Goal: Information Seeking & Learning: Learn about a topic

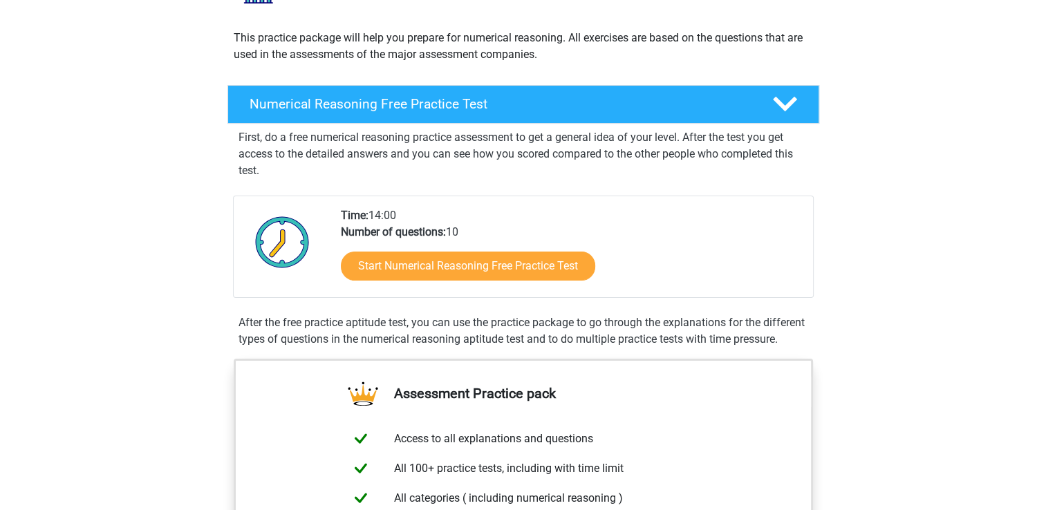
scroll to position [144, 0]
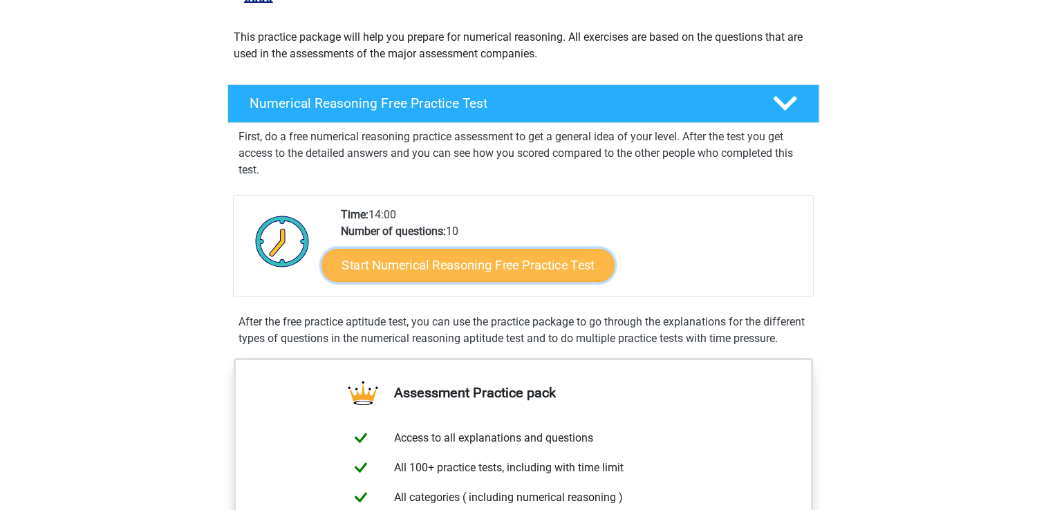
click at [551, 253] on link "Start Numerical Reasoning Free Practice Test" at bounding box center [467, 264] width 292 height 33
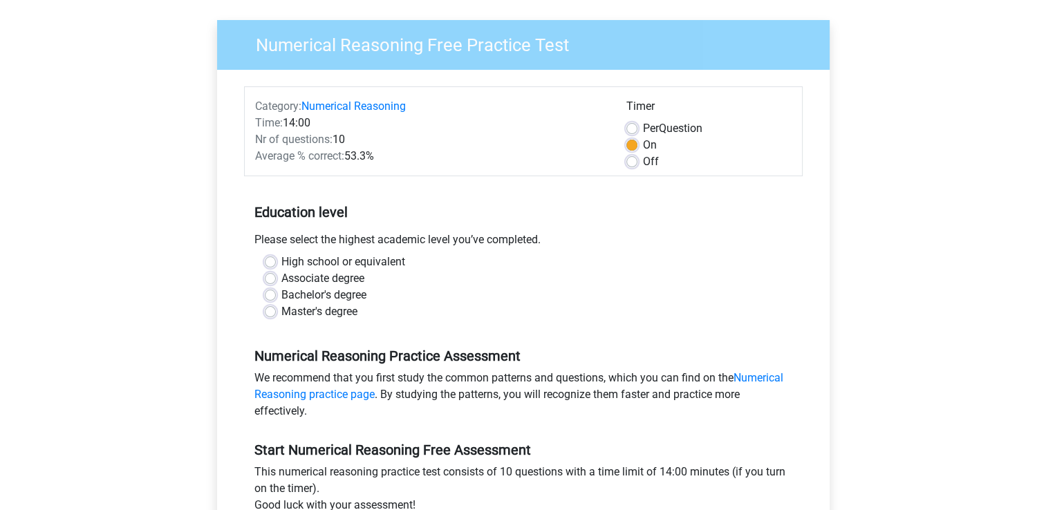
scroll to position [94, 0]
click at [281, 294] on label "Bachelor's degree" at bounding box center [323, 294] width 85 height 17
click at [274, 294] on input "Bachelor's degree" at bounding box center [270, 293] width 11 height 14
radio input "true"
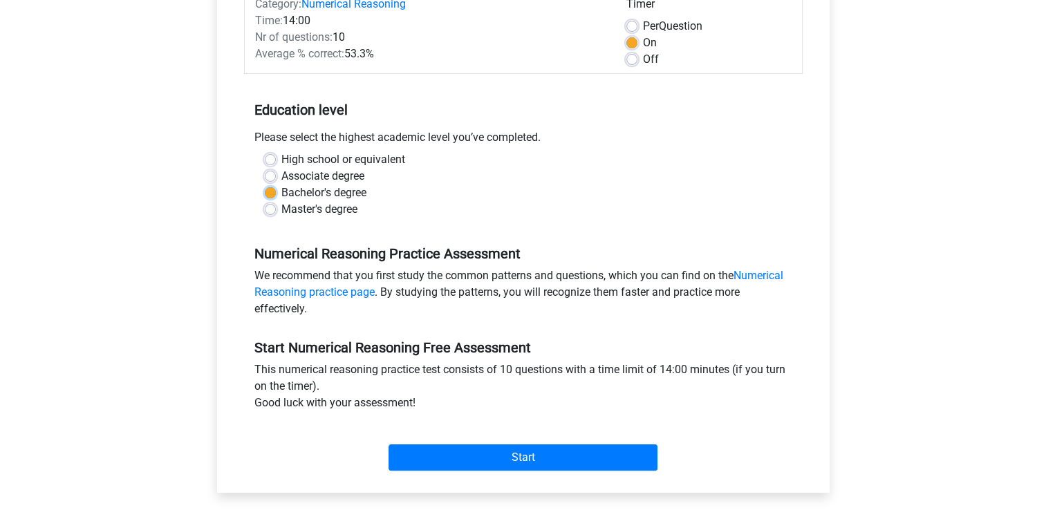
scroll to position [196, 0]
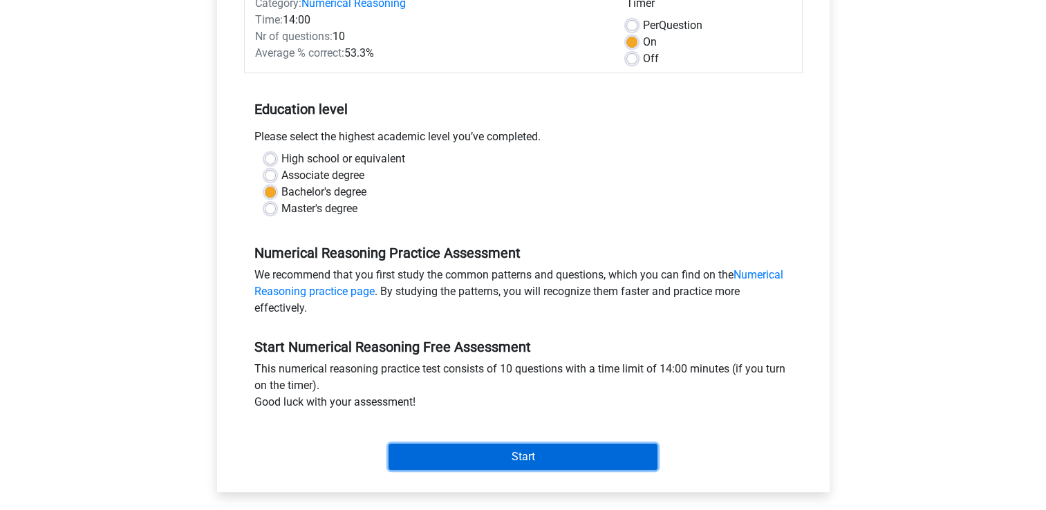
click at [561, 444] on input "Start" at bounding box center [522, 457] width 269 height 26
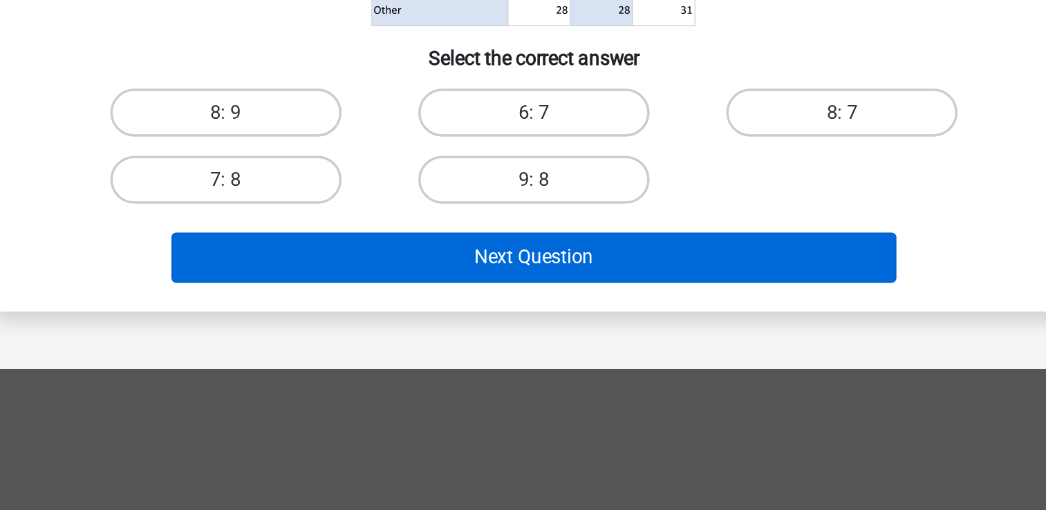
scroll to position [127, 0]
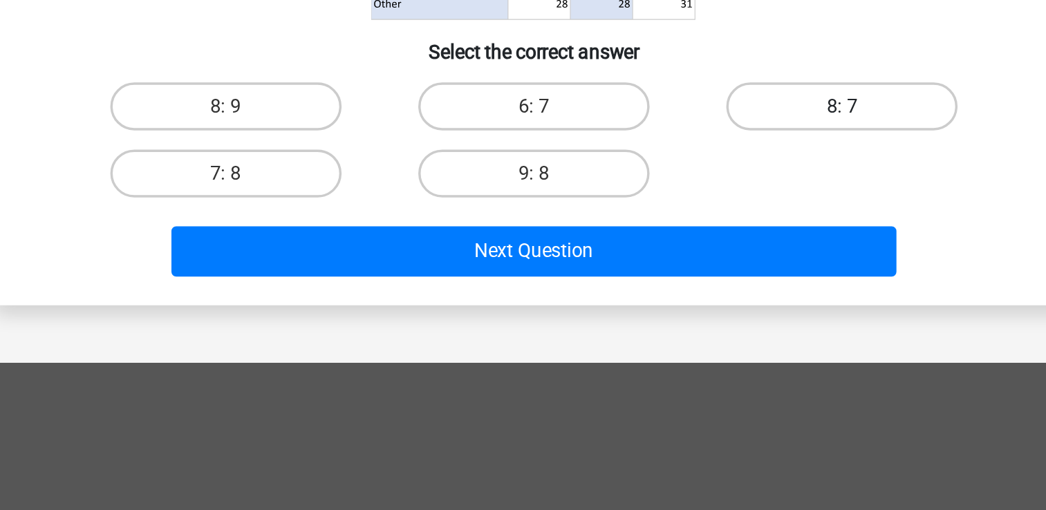
click at [679, 282] on label "8: 7" at bounding box center [700, 277] width 133 height 28
click at [701, 282] on input "8: 7" at bounding box center [705, 281] width 9 height 9
radio input "true"
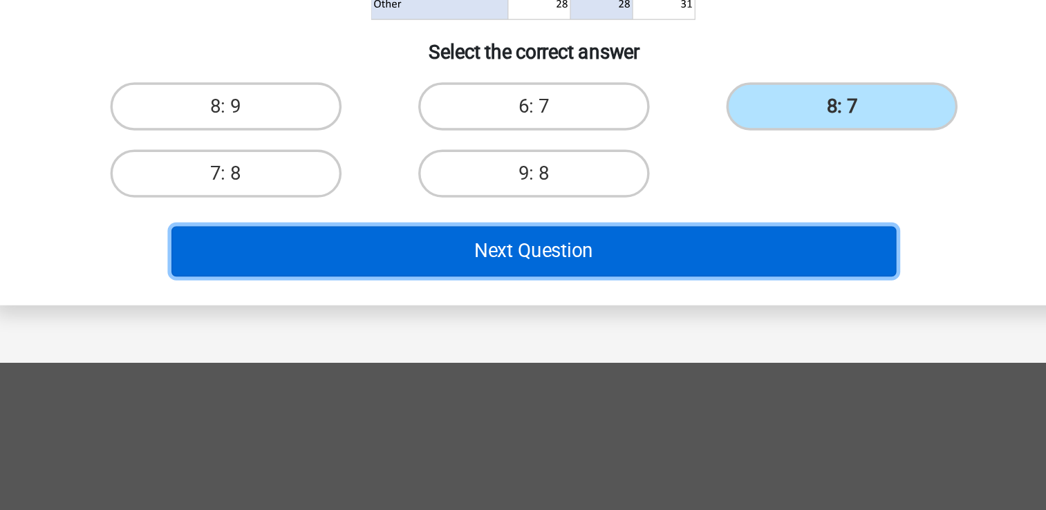
click at [625, 366] on button "Next Question" at bounding box center [523, 360] width 418 height 29
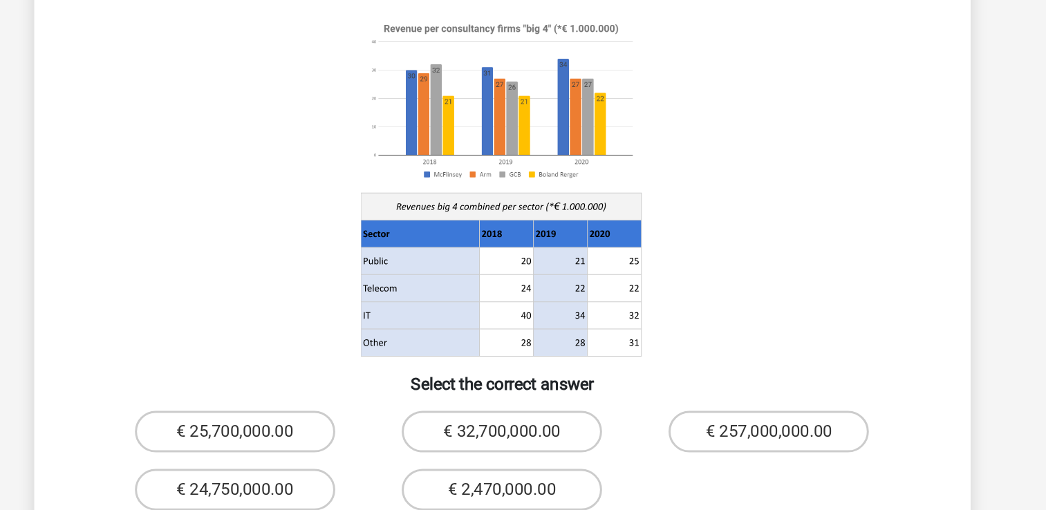
scroll to position [0, 0]
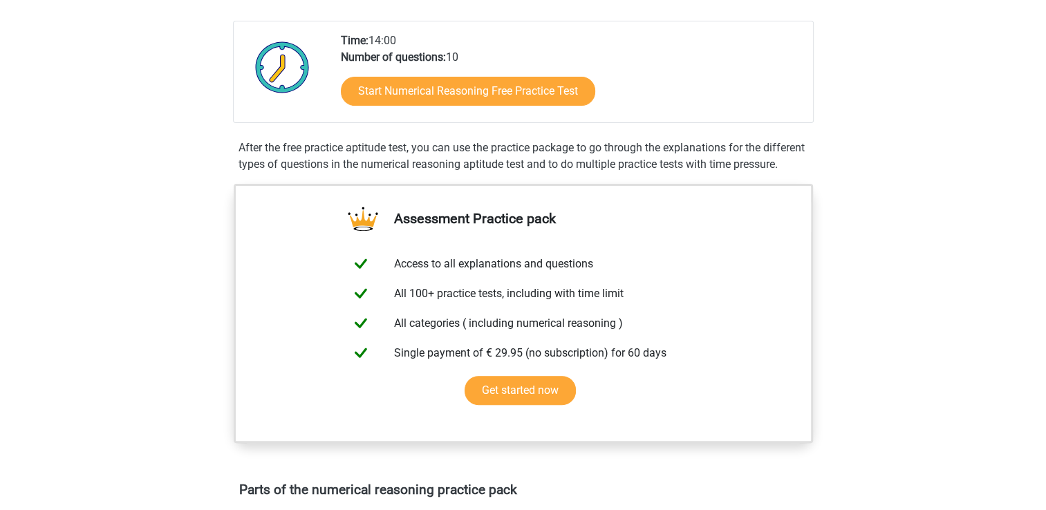
scroll to position [223, 0]
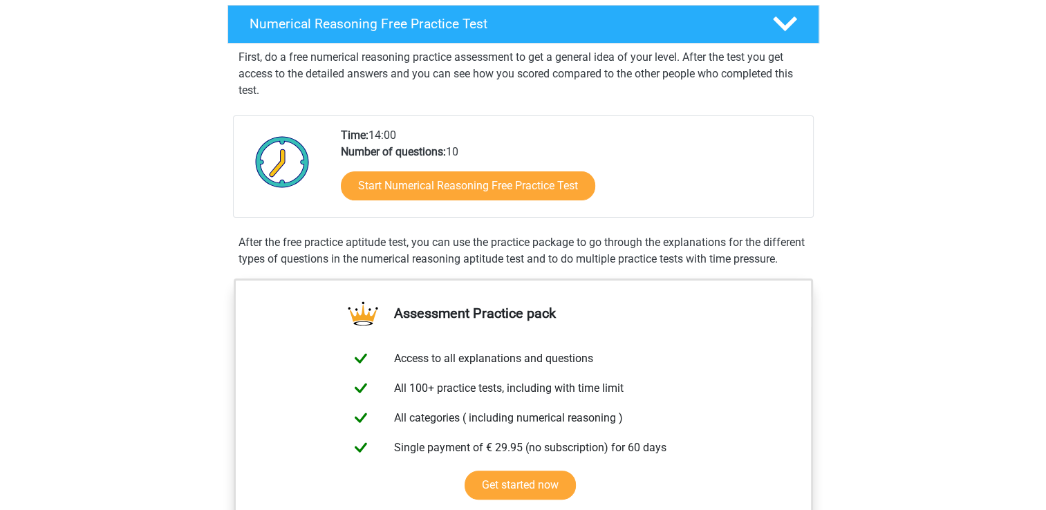
click at [470, 162] on div "Start Numerical Reasoning Free Practice Test" at bounding box center [571, 188] width 461 height 57
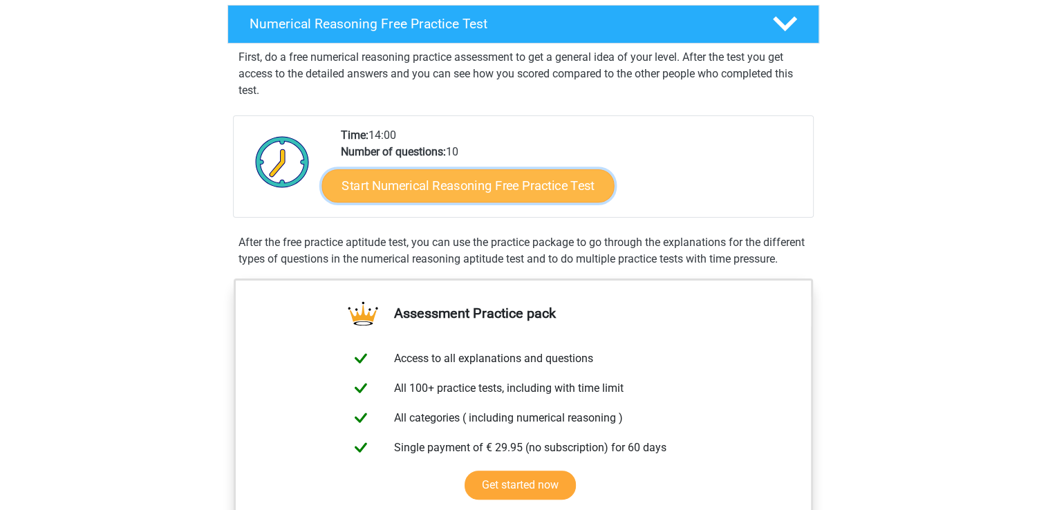
click at [487, 178] on link "Start Numerical Reasoning Free Practice Test" at bounding box center [467, 185] width 292 height 33
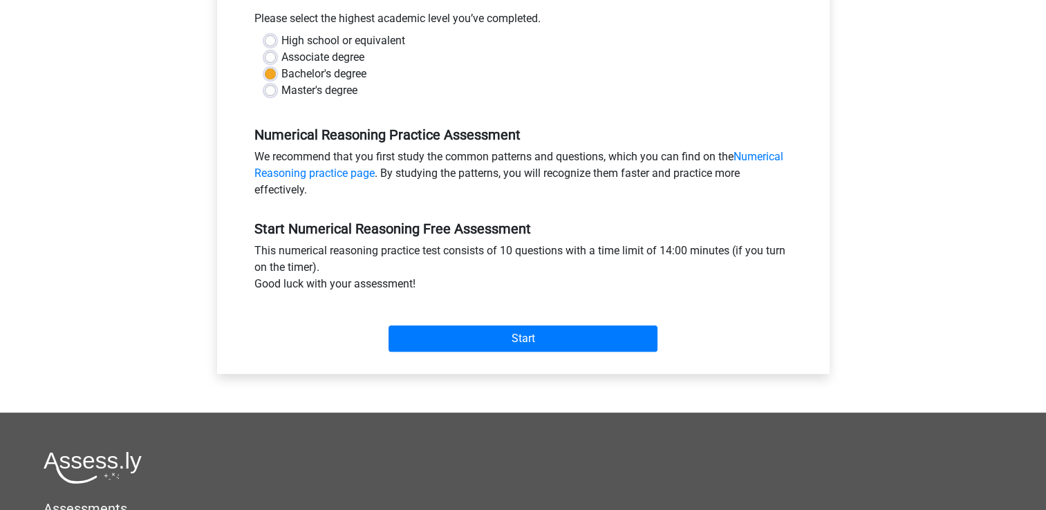
scroll to position [323, 0]
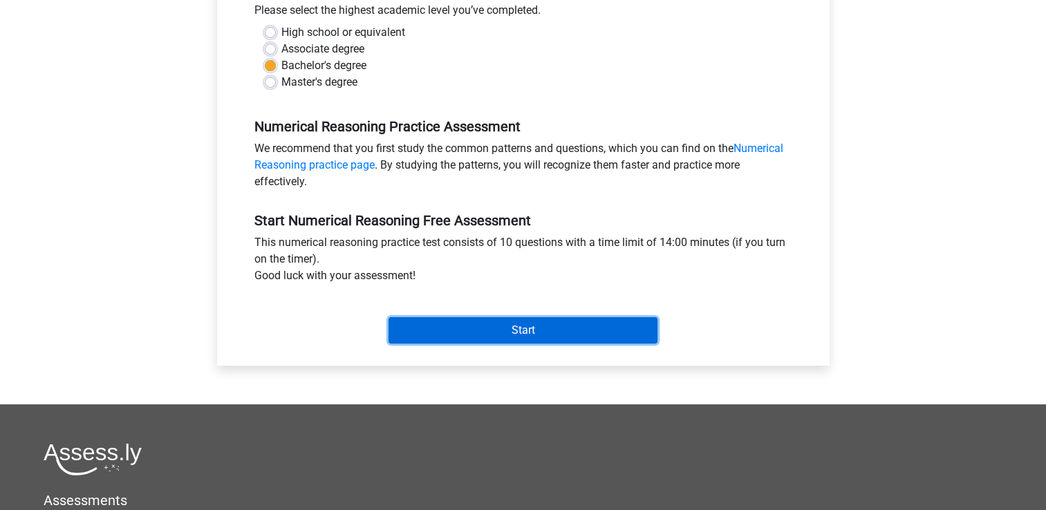
click at [470, 336] on input "Start" at bounding box center [522, 330] width 269 height 26
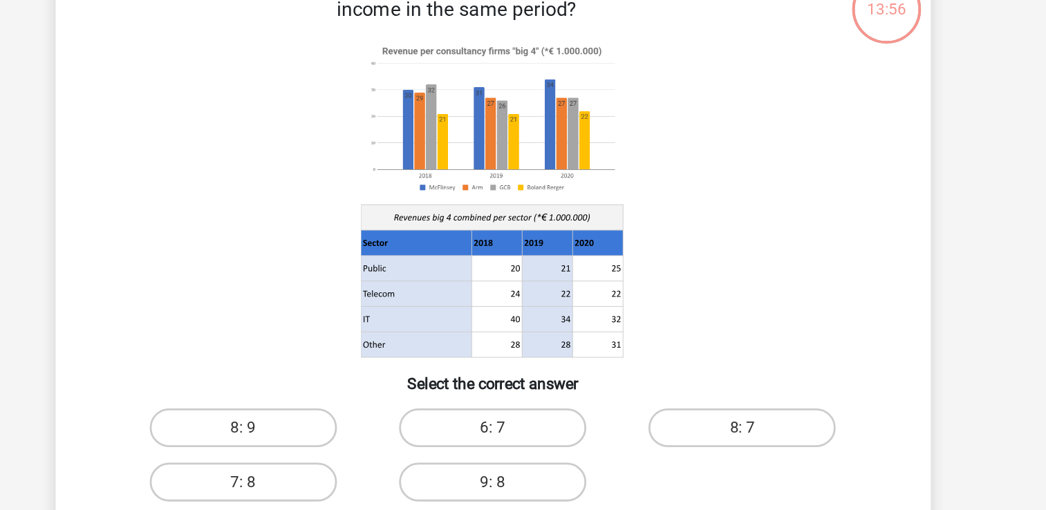
scroll to position [60, 0]
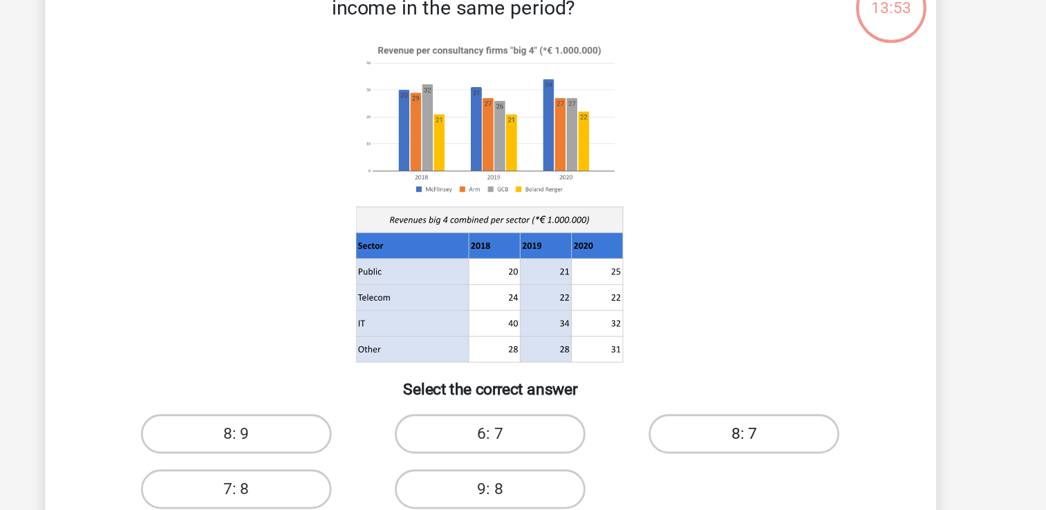
click at [668, 341] on label "8: 7" at bounding box center [700, 344] width 133 height 28
click at [701, 344] on input "8: 7" at bounding box center [705, 348] width 9 height 9
radio input "true"
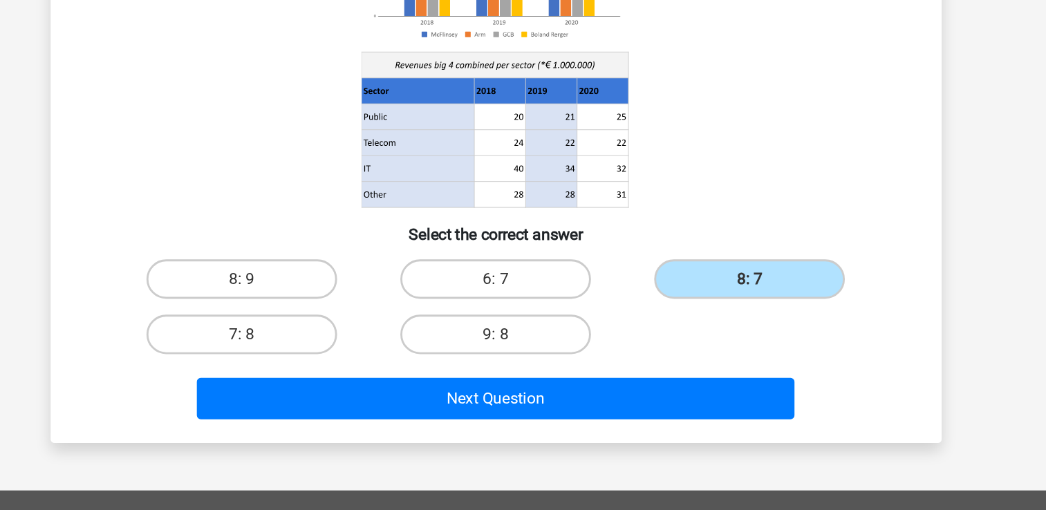
scroll to position [62, 0]
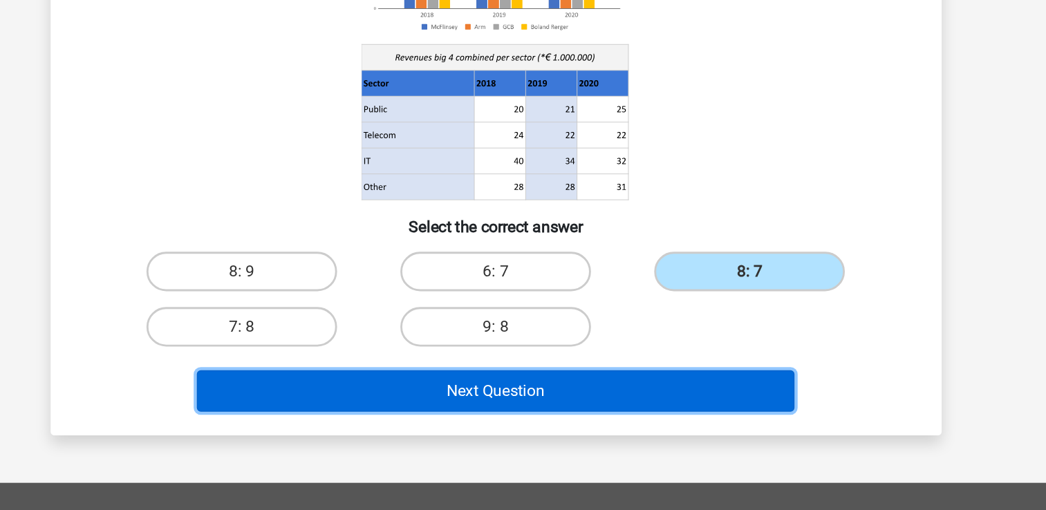
click at [626, 426] on button "Next Question" at bounding box center [523, 426] width 418 height 29
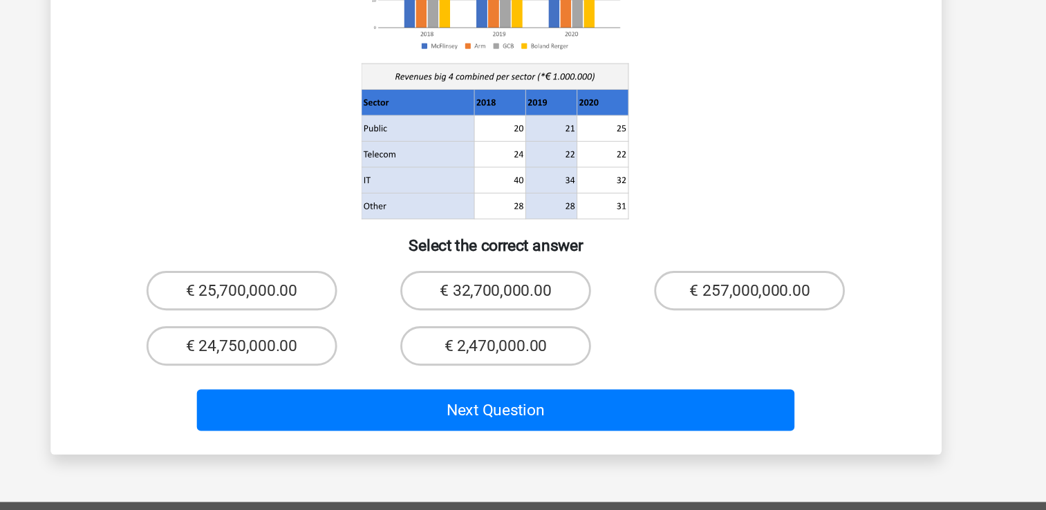
scroll to position [91, 0]
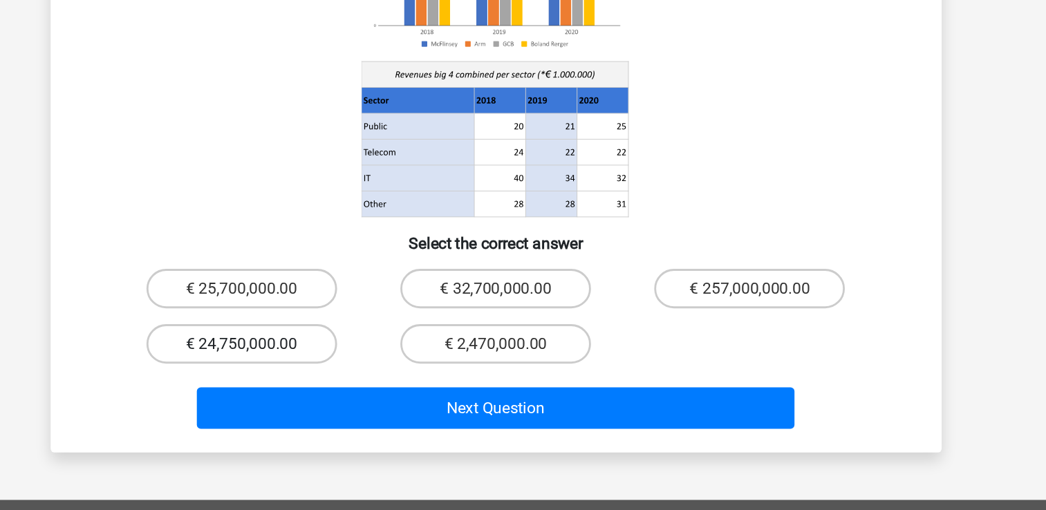
click at [387, 379] on label "€ 24,750,000.00" at bounding box center [345, 393] width 133 height 28
click at [354, 393] on input "€ 24,750,000.00" at bounding box center [349, 397] width 9 height 9
radio input "true"
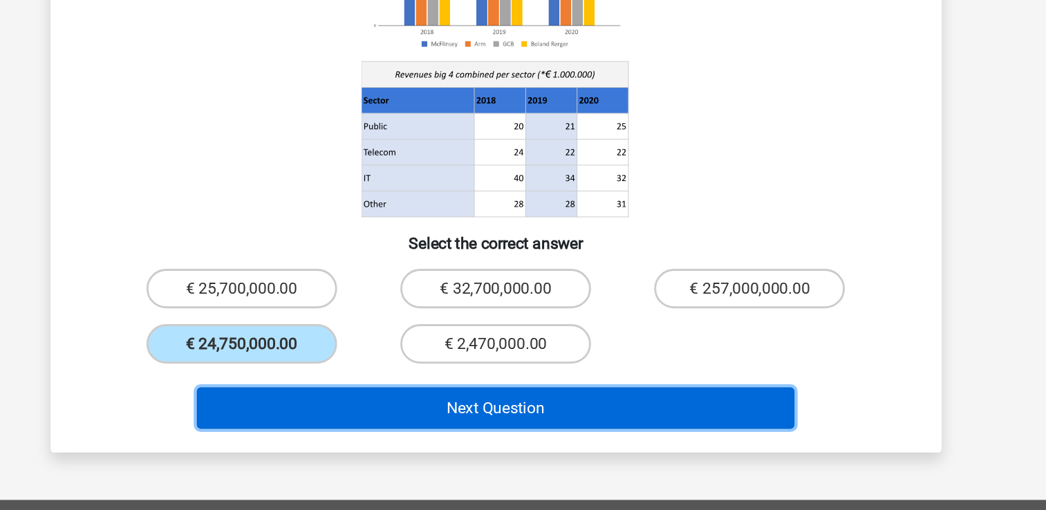
click at [453, 424] on button "Next Question" at bounding box center [523, 438] width 418 height 29
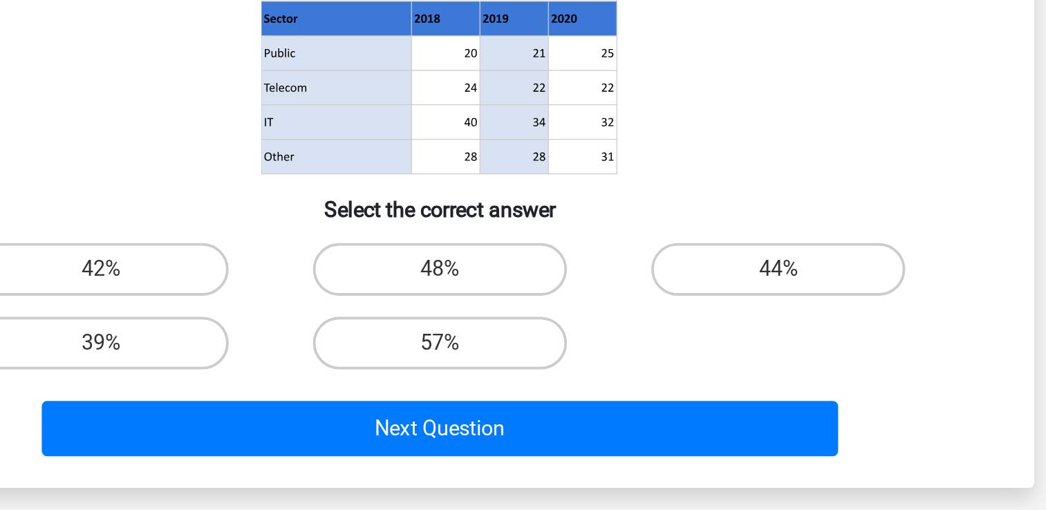
scroll to position [62, 0]
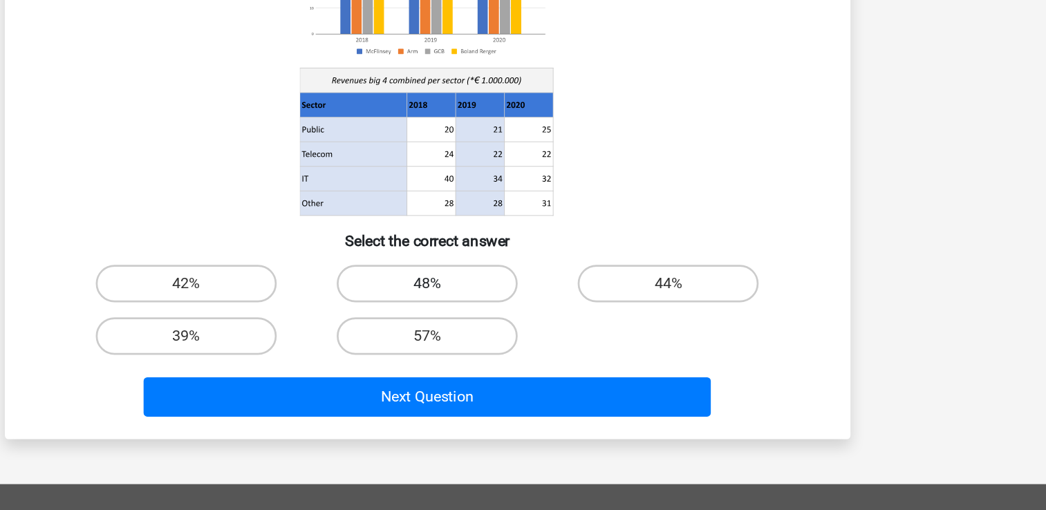
click at [514, 344] on label "48%" at bounding box center [522, 343] width 133 height 28
click at [523, 344] on input "48%" at bounding box center [527, 347] width 9 height 9
radio input "true"
click at [544, 453] on div "What percentage more income was generated by the highest-earning consultancy fi…" at bounding box center [524, 230] width 624 height 456
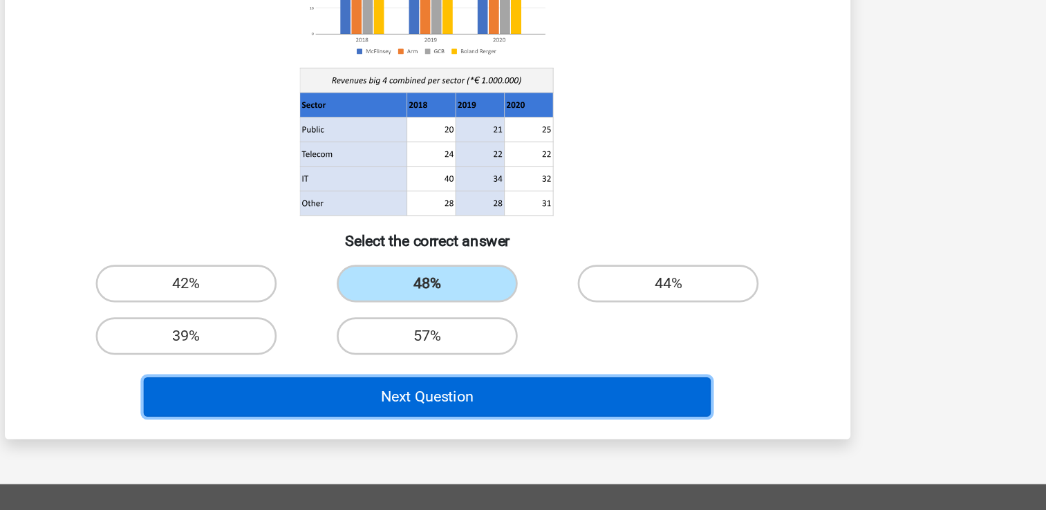
click at [545, 431] on button "Next Question" at bounding box center [523, 426] width 418 height 29
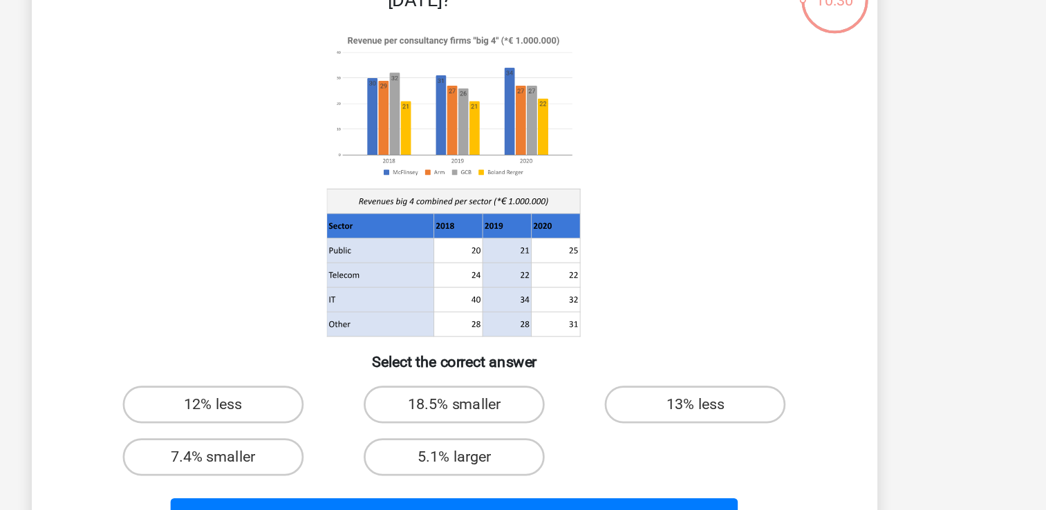
scroll to position [39, 0]
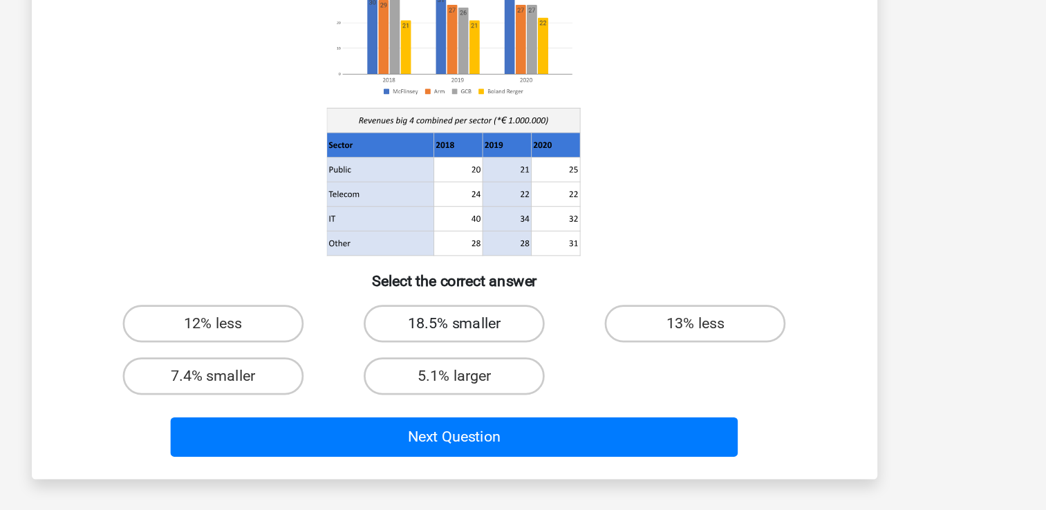
click at [558, 372] on label "18.5% smaller" at bounding box center [522, 366] width 133 height 28
click at [532, 372] on input "18.5% smaller" at bounding box center [527, 370] width 9 height 9
radio input "true"
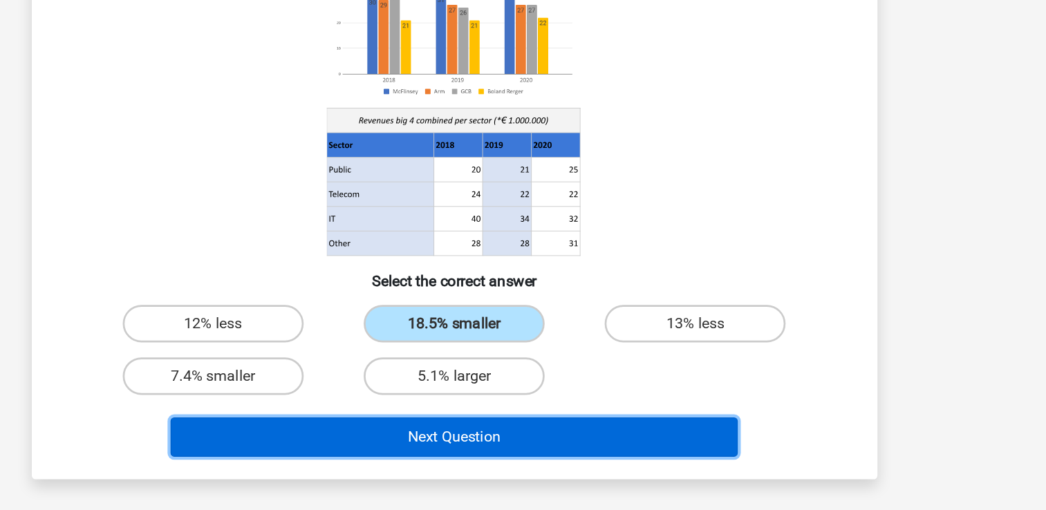
click at [624, 449] on button "Next Question" at bounding box center [523, 449] width 418 height 29
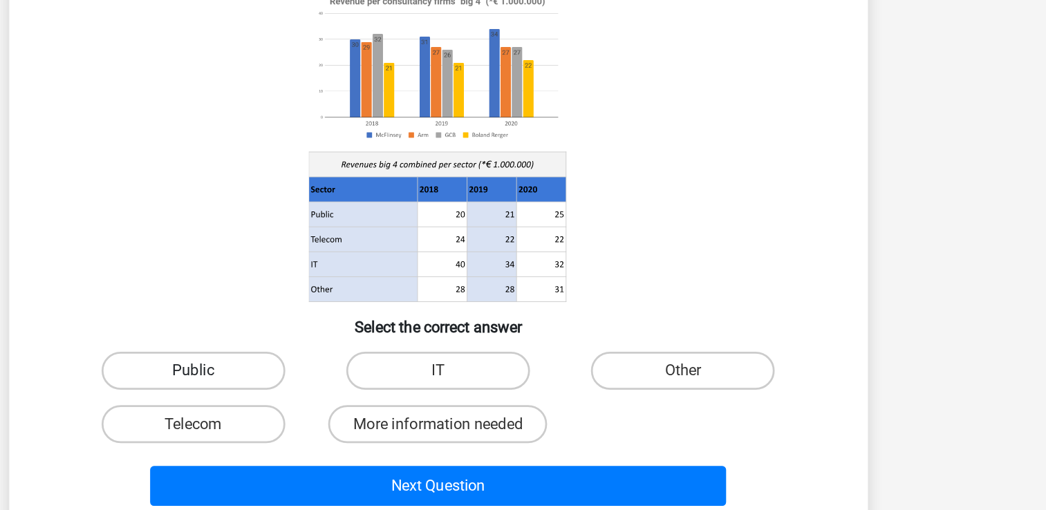
click at [320, 353] on label "Public" at bounding box center [345, 366] width 133 height 28
click at [345, 366] on input "Public" at bounding box center [349, 370] width 9 height 9
radio input "true"
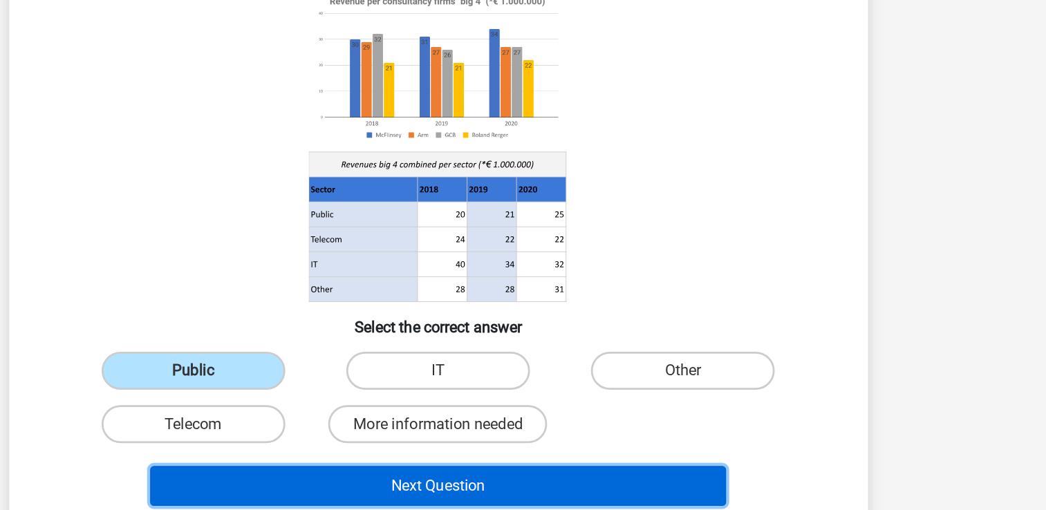
click at [601, 450] on button "Next Question" at bounding box center [523, 449] width 418 height 29
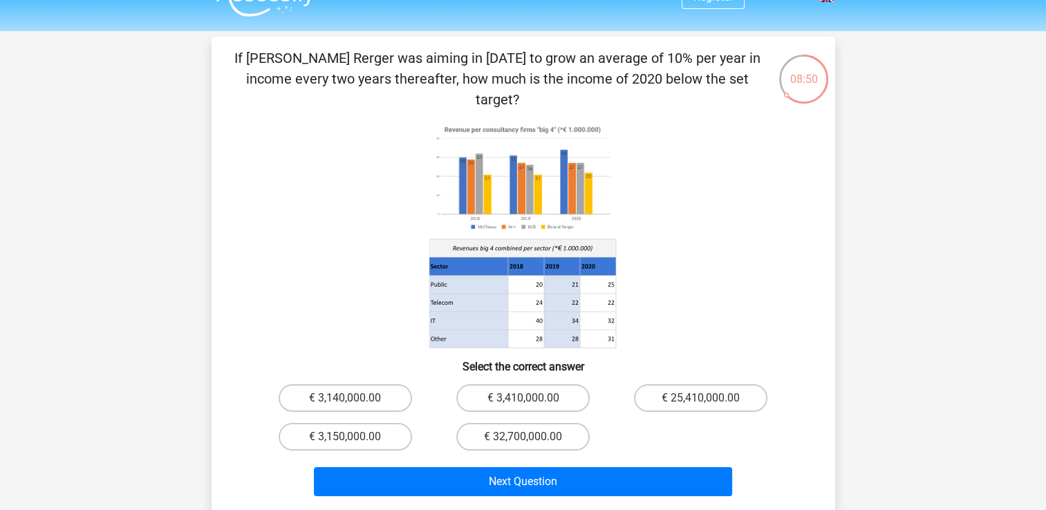
scroll to position [0, 0]
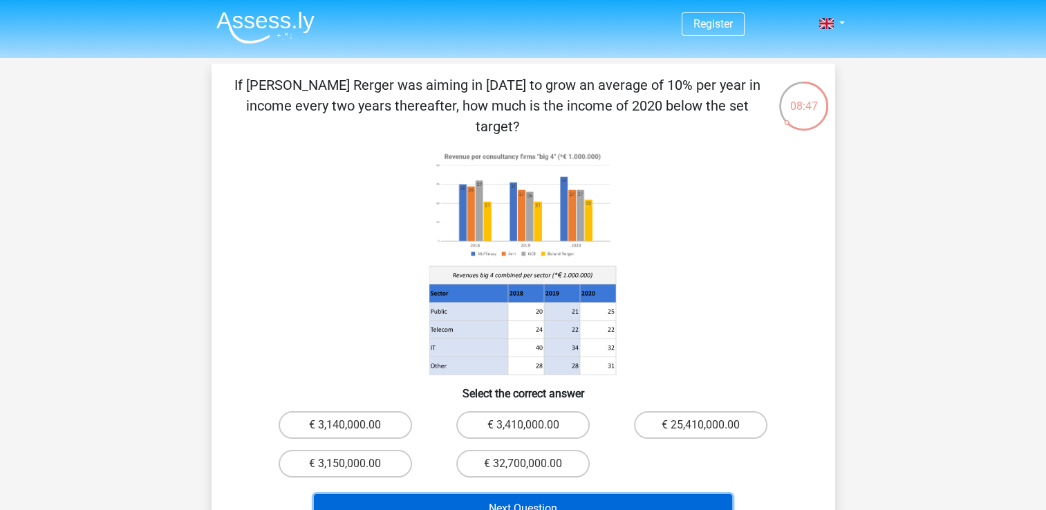
click at [617, 496] on button "Next Question" at bounding box center [523, 508] width 418 height 29
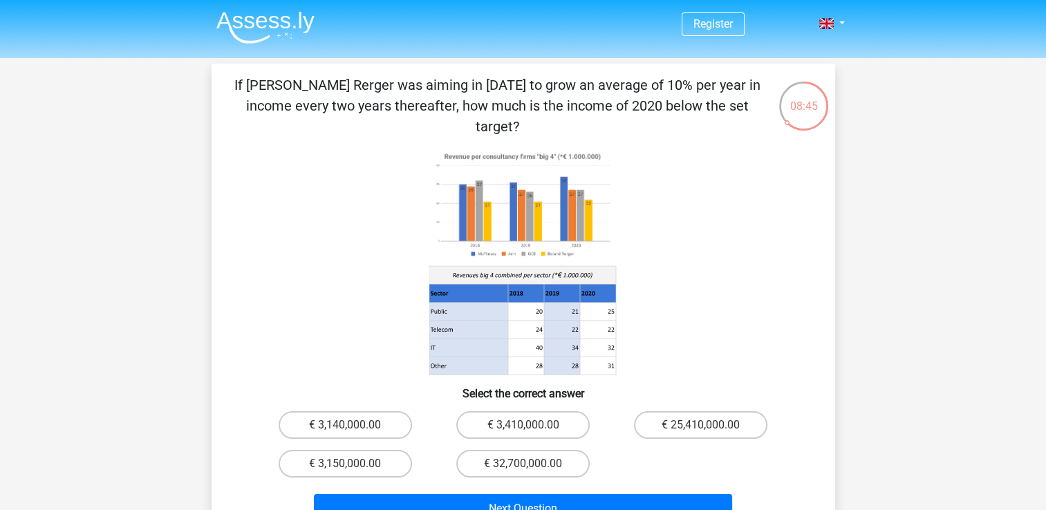
click at [444, 415] on div "€ 3,410,000.00" at bounding box center [523, 425] width 167 height 28
click at [386, 415] on label "€ 3,140,000.00" at bounding box center [345, 425] width 133 height 28
click at [354, 425] on input "€ 3,140,000.00" at bounding box center [349, 429] width 9 height 9
radio input "true"
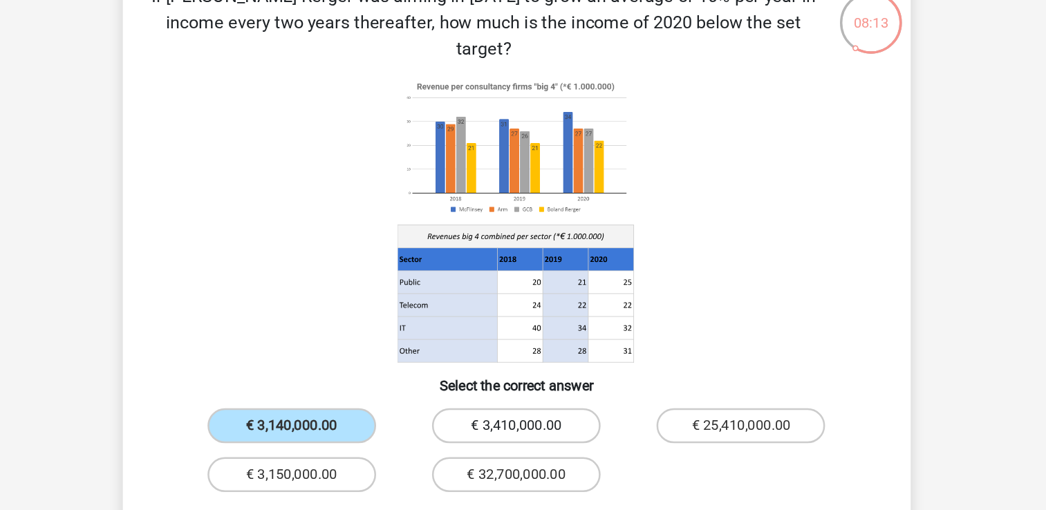
click at [555, 411] on label "€ 3,410,000.00" at bounding box center [522, 425] width 133 height 28
click at [532, 425] on input "€ 3,410,000.00" at bounding box center [527, 429] width 9 height 9
radio input "true"
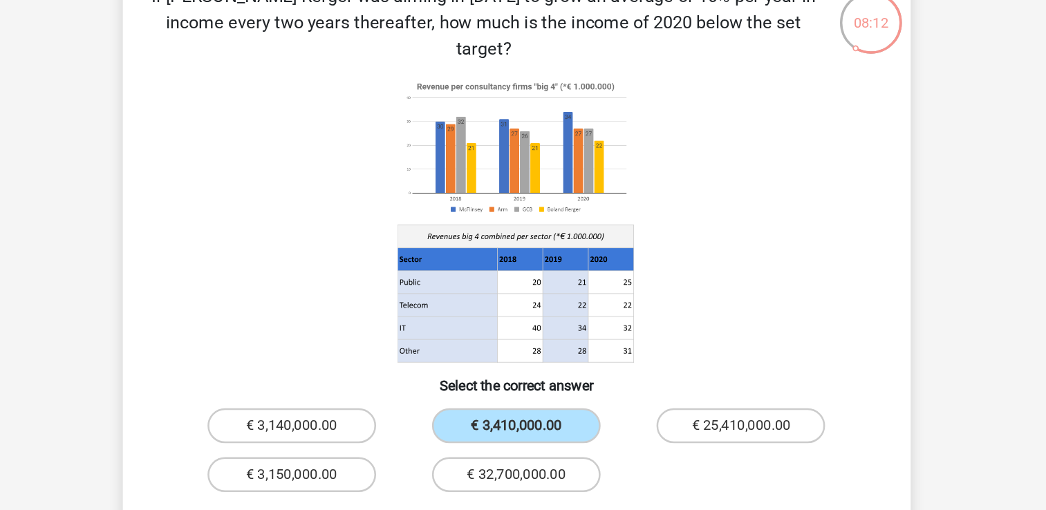
click at [605, 494] on button "Next Question" at bounding box center [523, 508] width 418 height 29
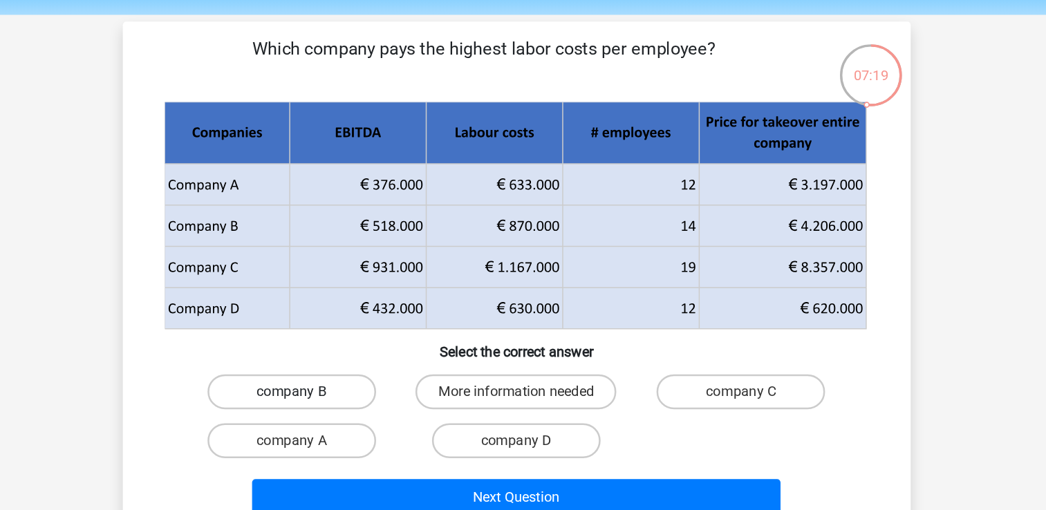
click at [386, 357] on label "company B" at bounding box center [345, 357] width 133 height 28
click at [354, 357] on input "company B" at bounding box center [349, 361] width 9 height 9
radio input "true"
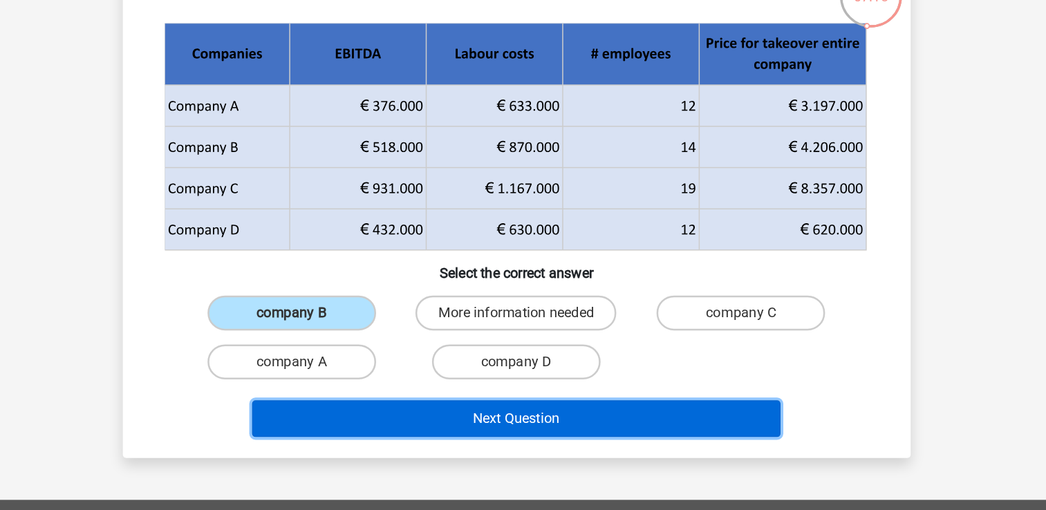
click at [454, 443] on button "Next Question" at bounding box center [523, 436] width 418 height 29
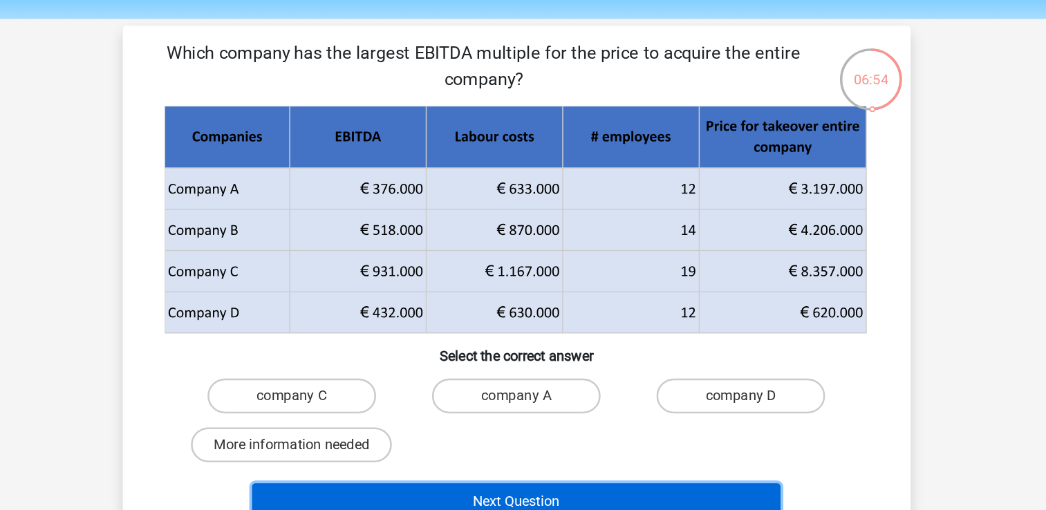
click at [568, 431] on button "Next Question" at bounding box center [523, 436] width 418 height 29
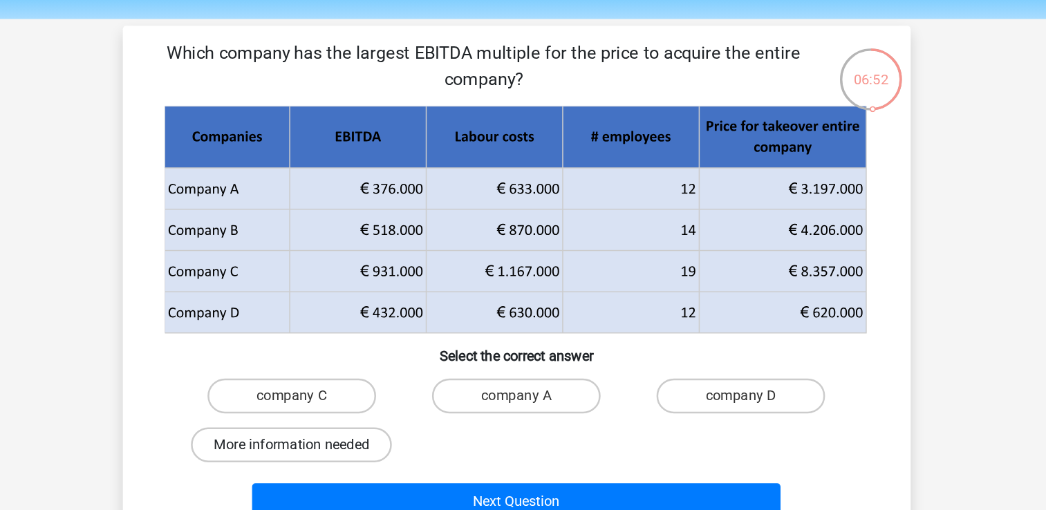
click at [397, 396] on label "More information needed" at bounding box center [344, 392] width 159 height 28
click at [354, 396] on input "More information needed" at bounding box center [349, 396] width 9 height 9
radio input "true"
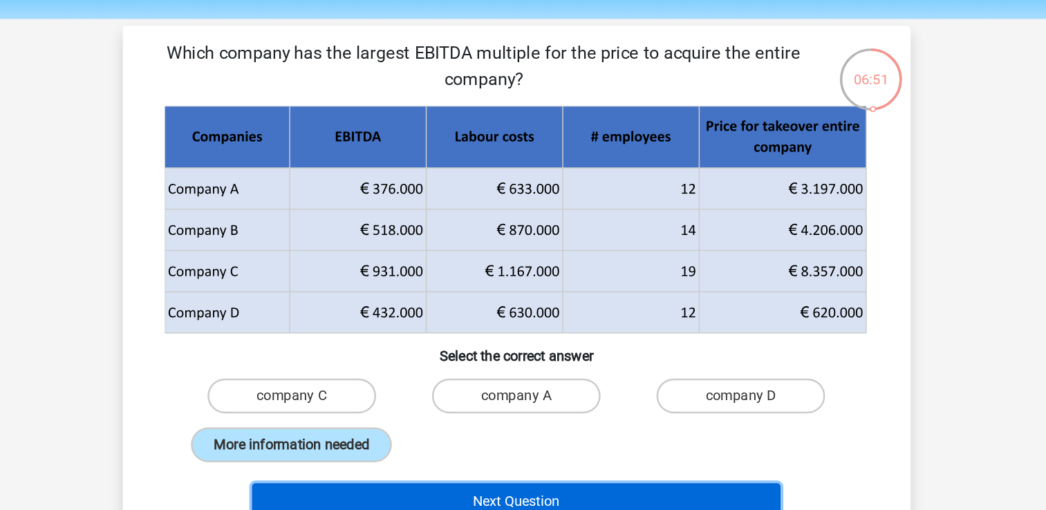
click at [482, 426] on button "Next Question" at bounding box center [523, 436] width 418 height 29
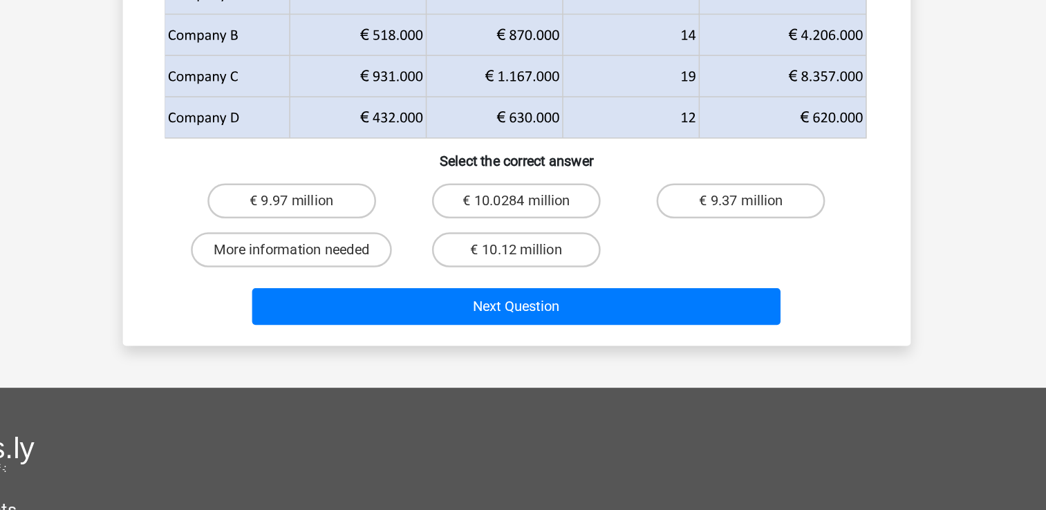
scroll to position [238, 0]
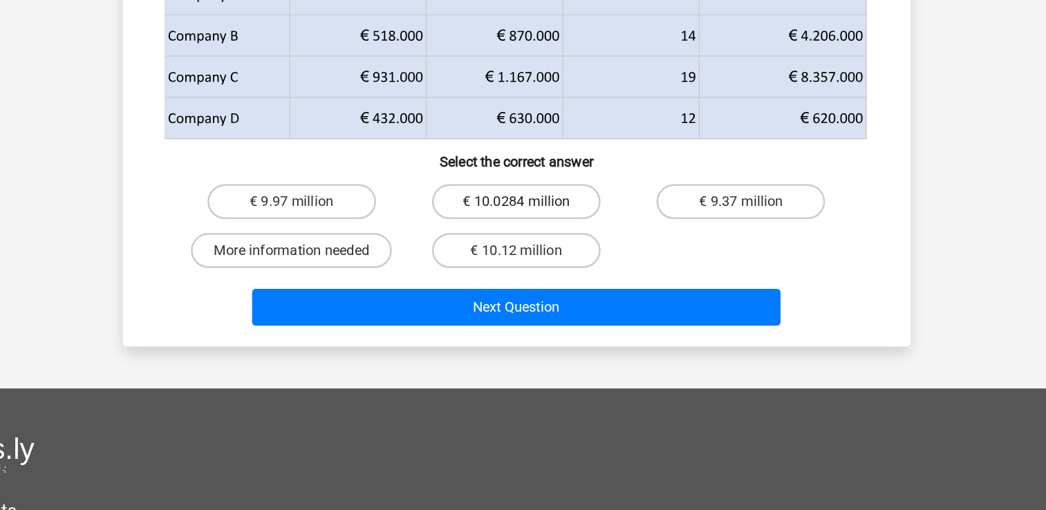
click at [554, 158] on label "€ 10.0284 million" at bounding box center [522, 160] width 133 height 28
click at [532, 160] on input "€ 10.0284 million" at bounding box center [527, 164] width 9 height 9
radio input "true"
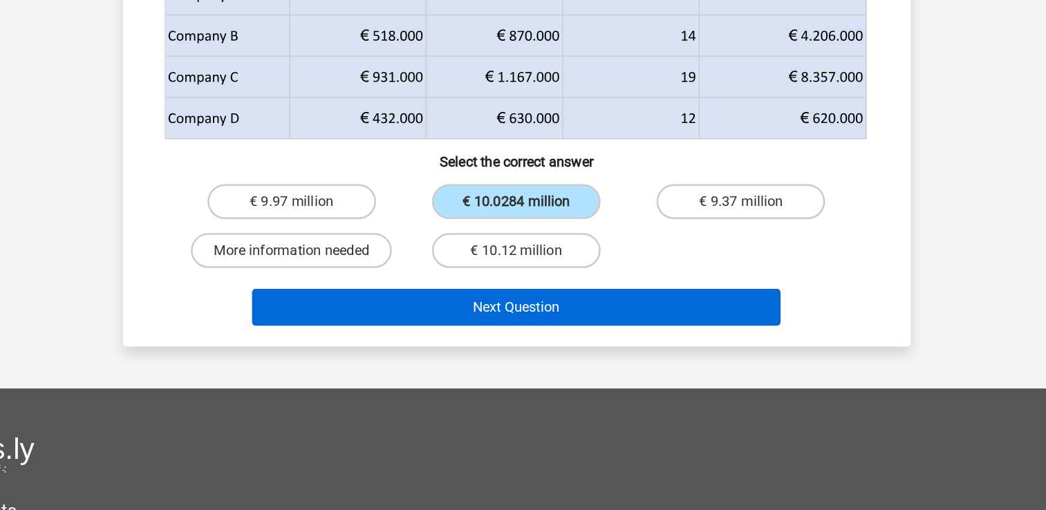
drag, startPoint x: 554, startPoint y: 158, endPoint x: 634, endPoint y: 240, distance: 114.4
click at [634, 240] on div "The table shows the data for the year [DATE]. Company C expects to realize an E…" at bounding box center [523, 49] width 612 height 427
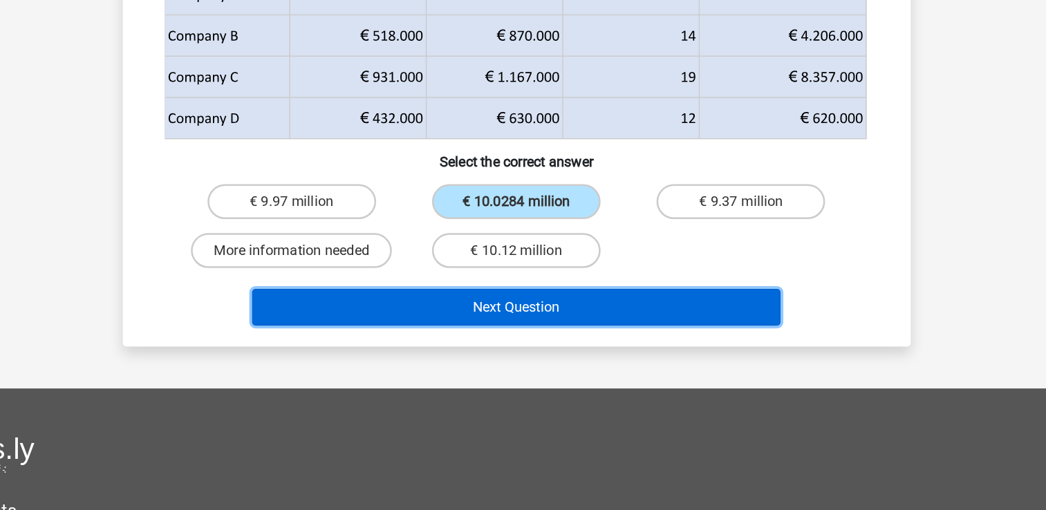
click at [621, 245] on button "Next Question" at bounding box center [523, 243] width 418 height 29
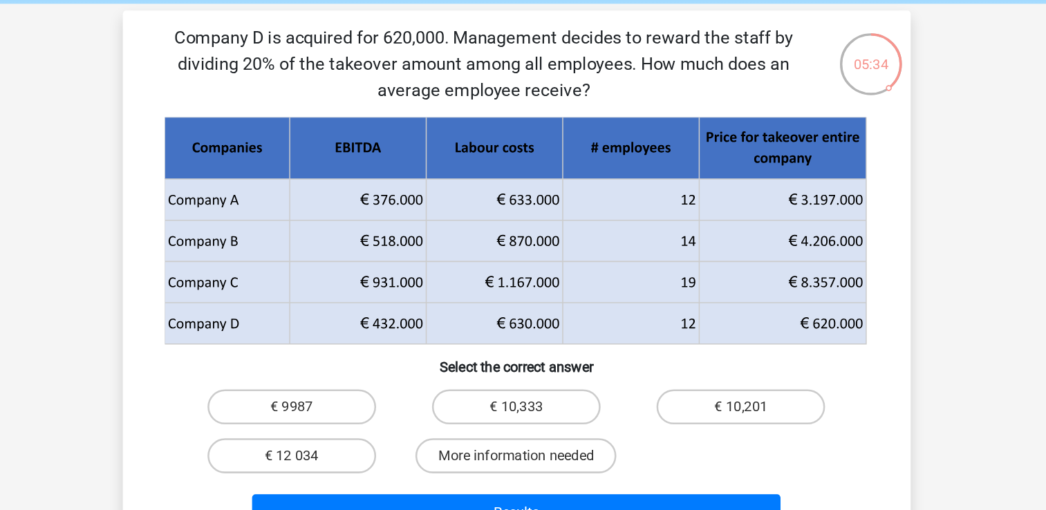
scroll to position [55, 0]
drag, startPoint x: 631, startPoint y: 205, endPoint x: 518, endPoint y: 327, distance: 166.3
click at [518, 327] on label "€ 10,333" at bounding box center [522, 323] width 133 height 28
click at [523, 327] on input "€ 10,333" at bounding box center [527, 327] width 9 height 9
radio input "true"
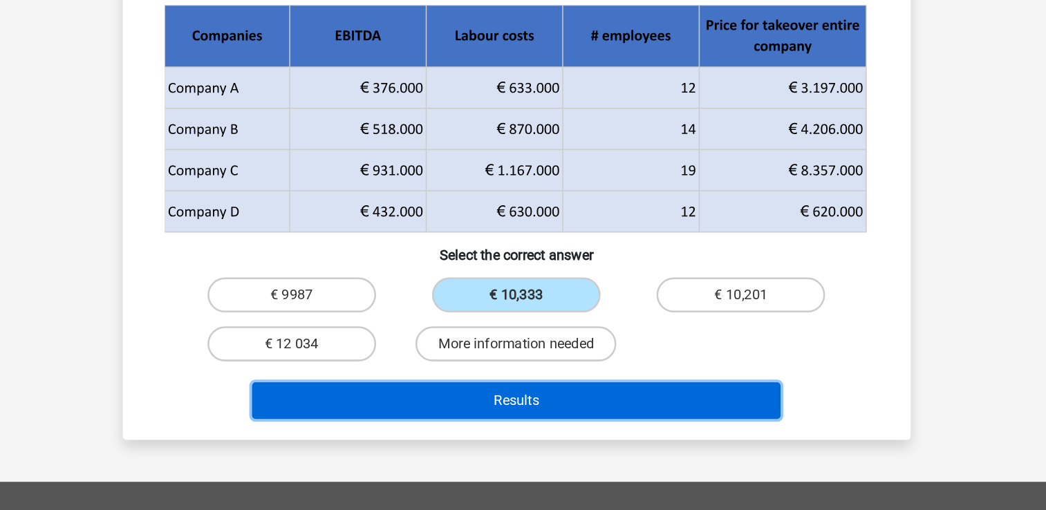
click at [588, 397] on button "Results" at bounding box center [523, 406] width 418 height 29
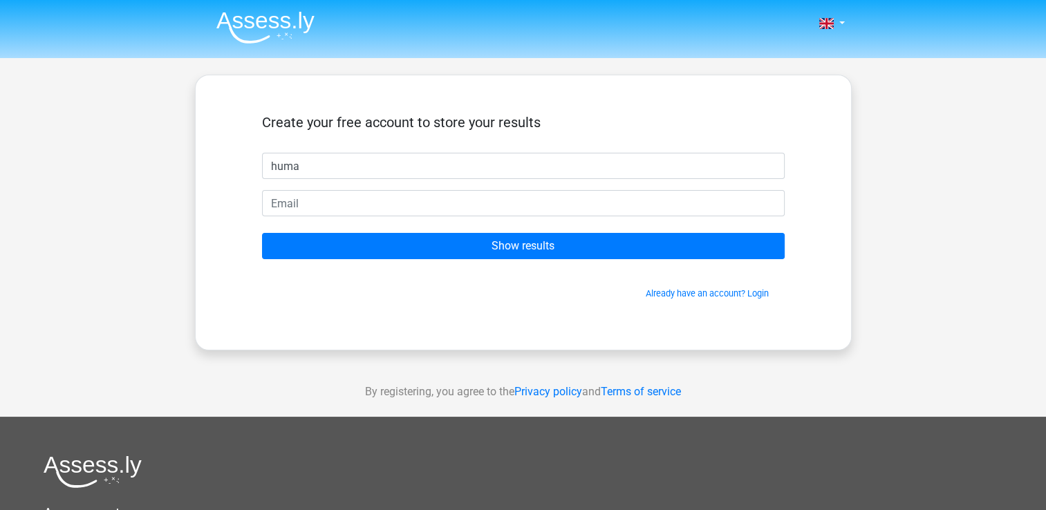
type input "huma"
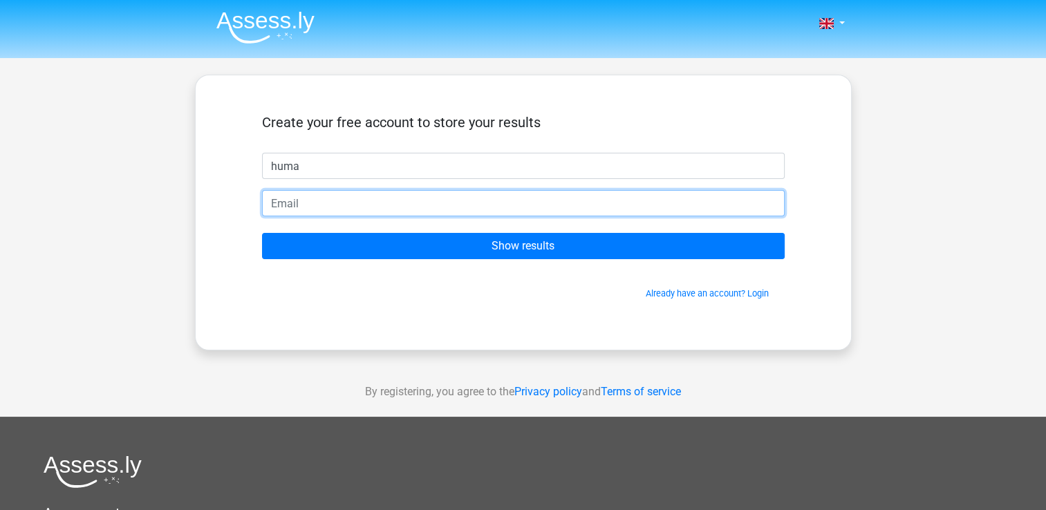
click at [524, 214] on input "email" at bounding box center [523, 203] width 523 height 26
type input "humausmani03@hotmail.com"
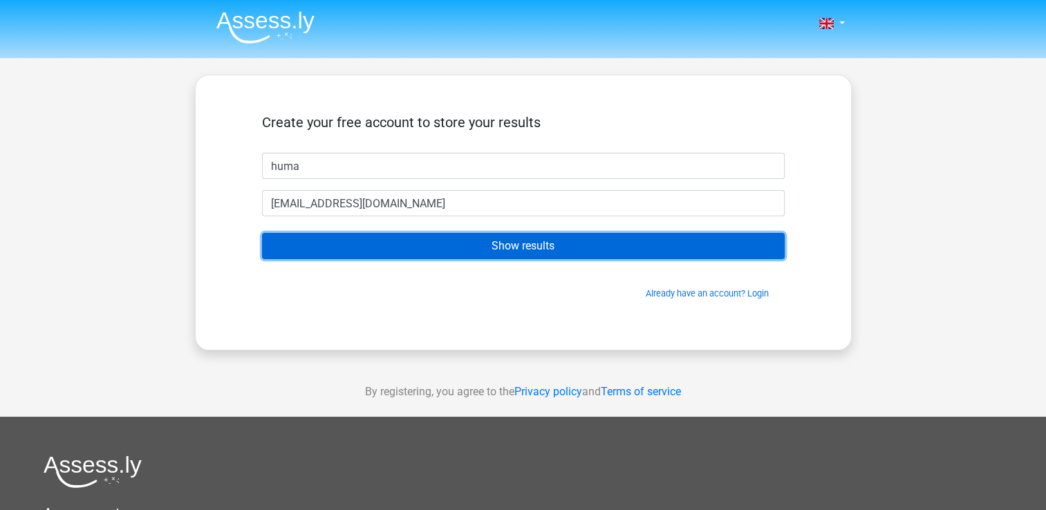
click at [525, 247] on input "Show results" at bounding box center [523, 246] width 523 height 26
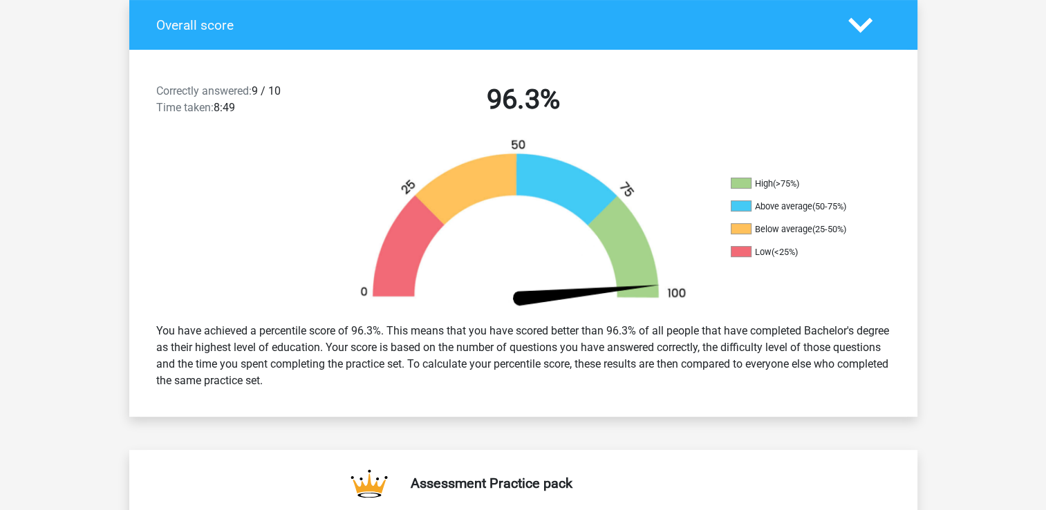
scroll to position [307, 0]
